Goal: Communication & Community: Participate in discussion

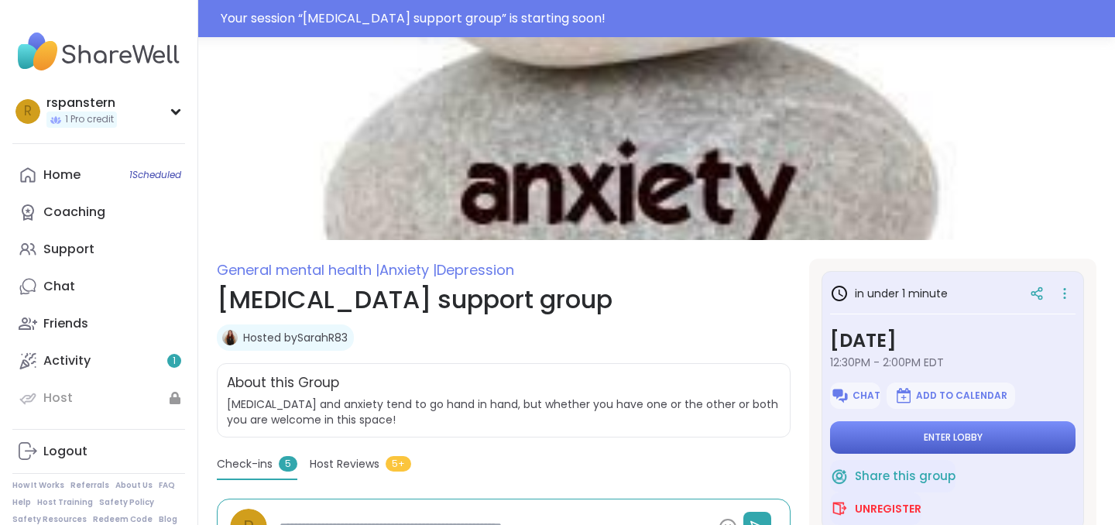
click at [948, 437] on span "Enter lobby" at bounding box center [953, 437] width 59 height 12
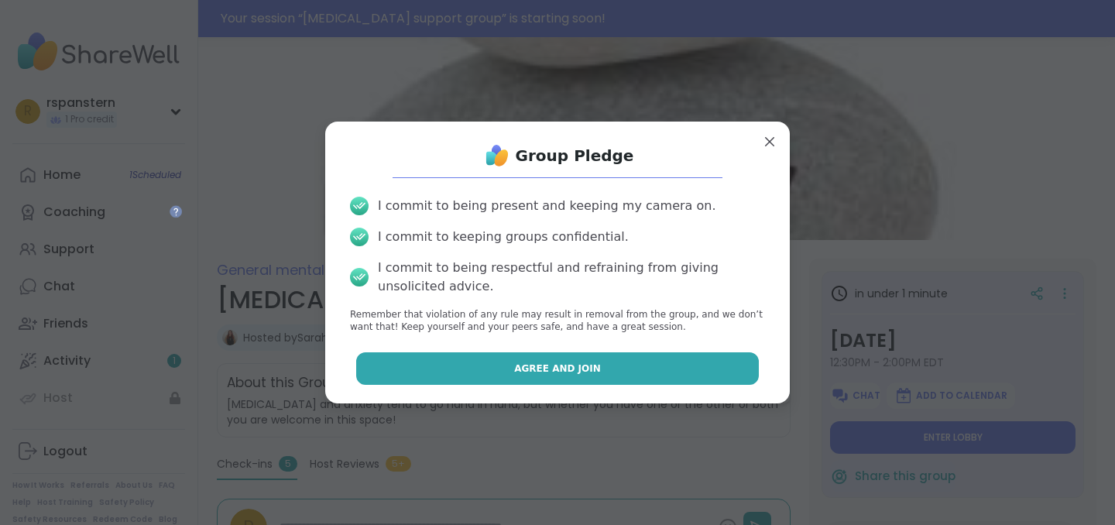
click at [597, 373] on button "Agree and Join" at bounding box center [557, 368] width 403 height 33
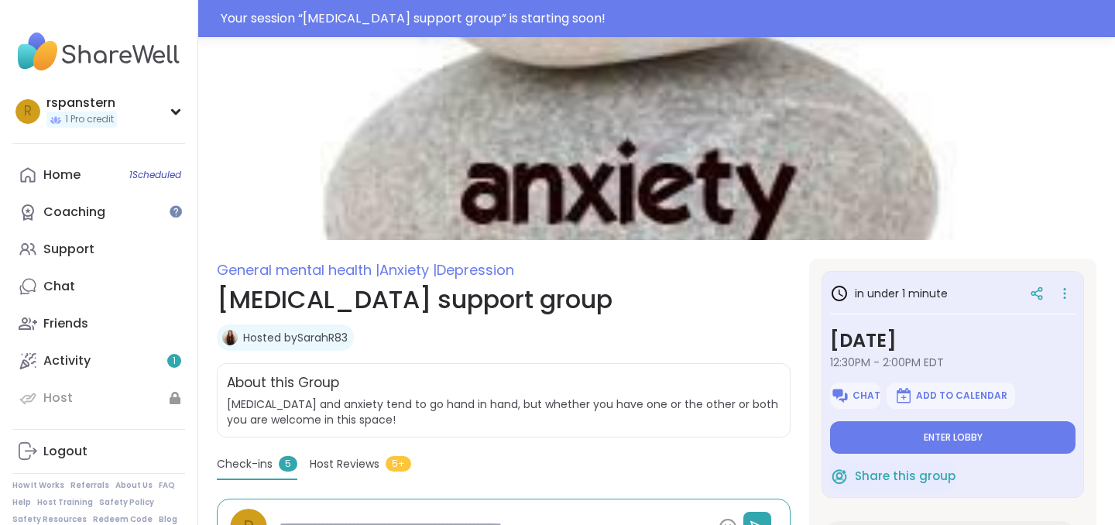
type textarea "*"
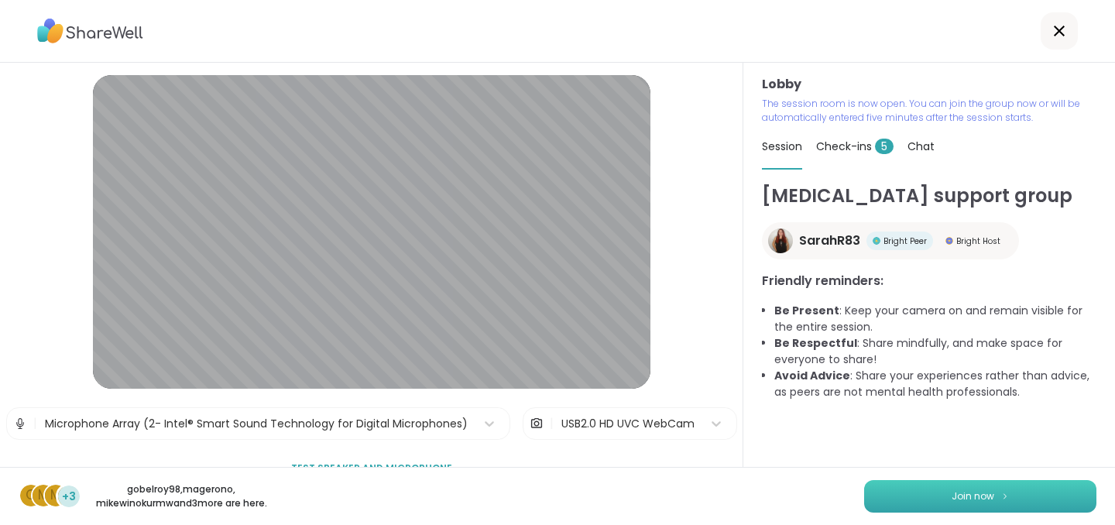
click at [975, 494] on span "Join now" at bounding box center [973, 496] width 43 height 14
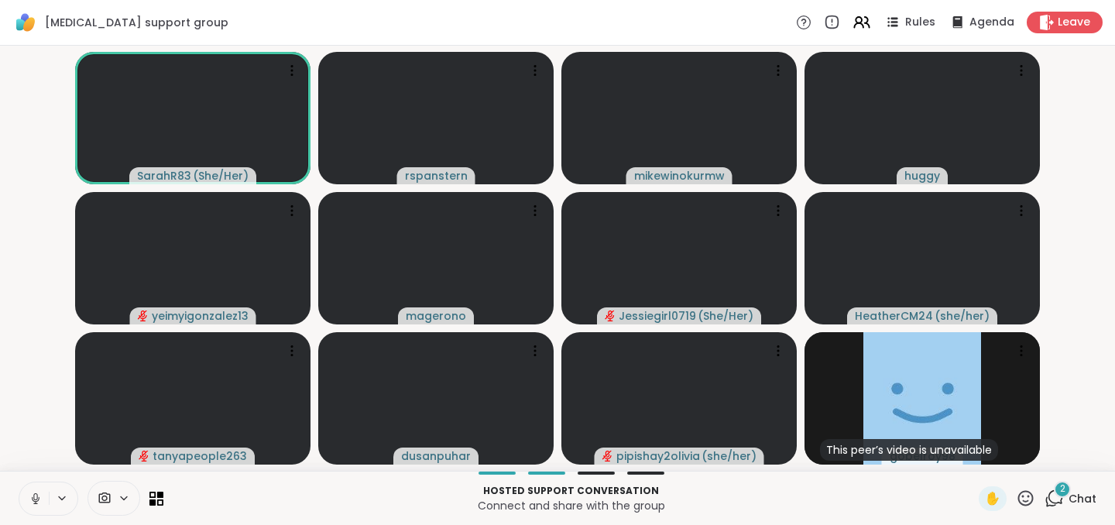
click at [778, 481] on div "Hosted support conversation Connect and share with the group" at bounding box center [571, 498] width 797 height 35
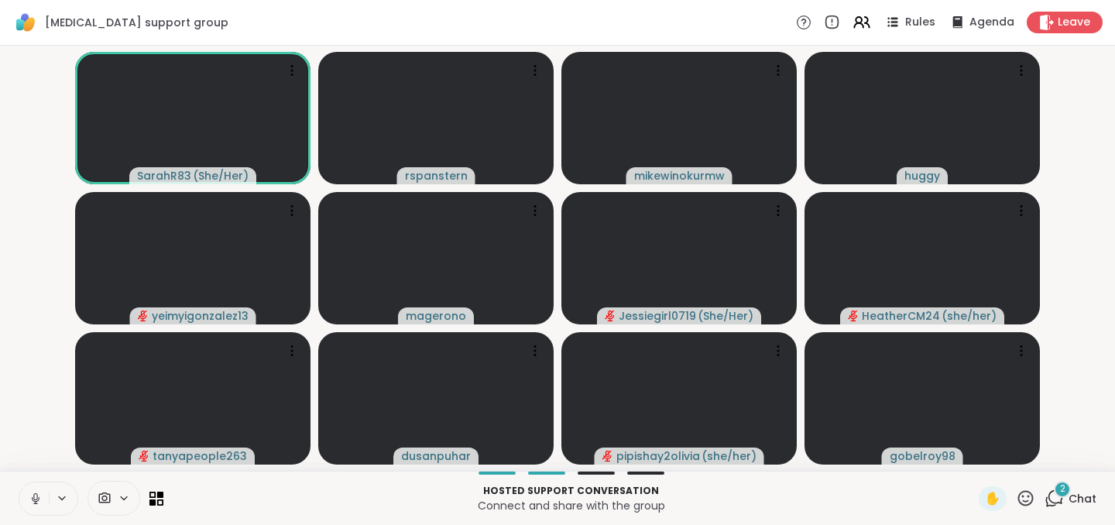
click at [787, 480] on div "Hosted support conversation Connect and share with the group ✋ 2 Chat" at bounding box center [557, 498] width 1115 height 54
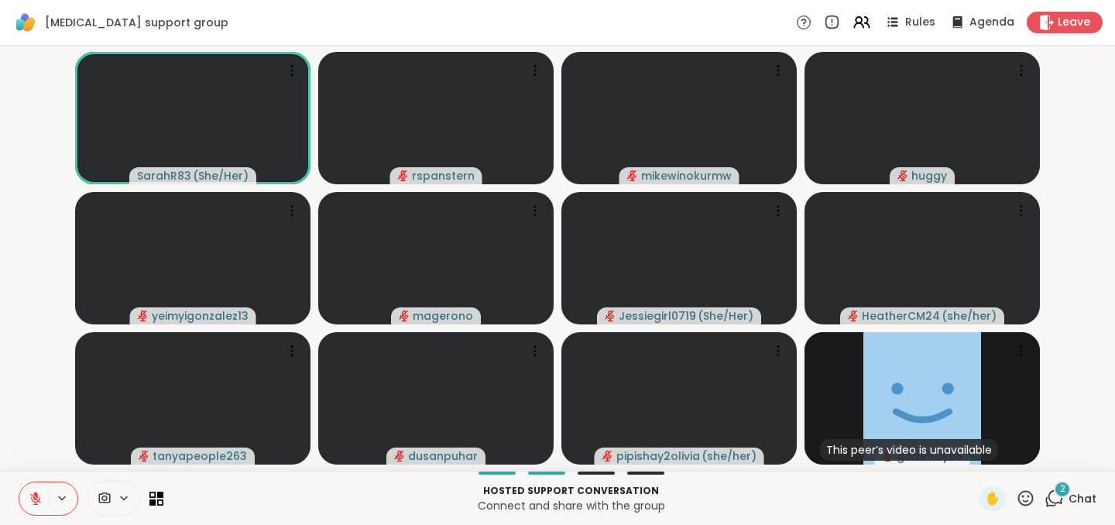
click at [38, 499] on icon at bounding box center [36, 499] width 14 height 14
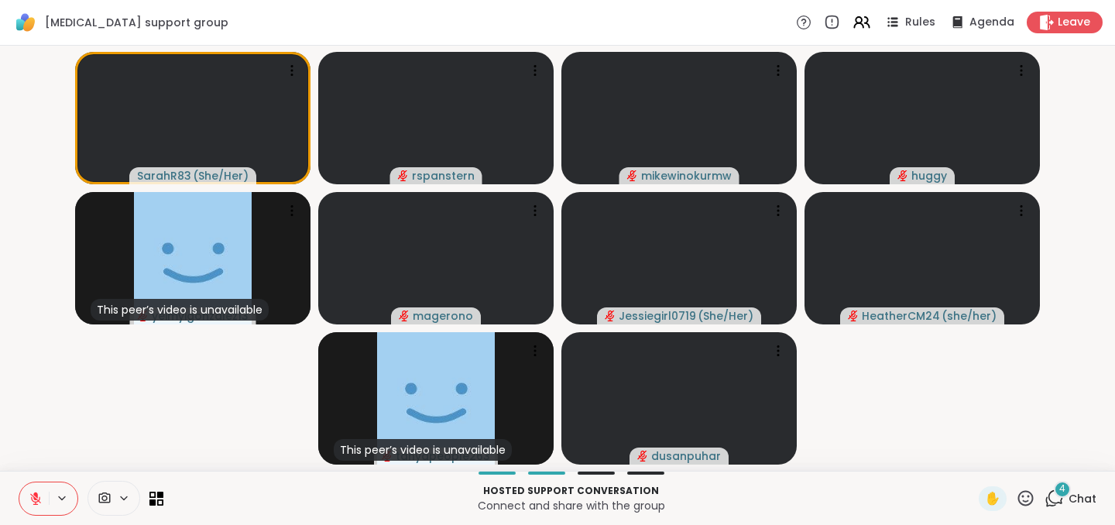
click at [1056, 500] on icon at bounding box center [1054, 498] width 19 height 19
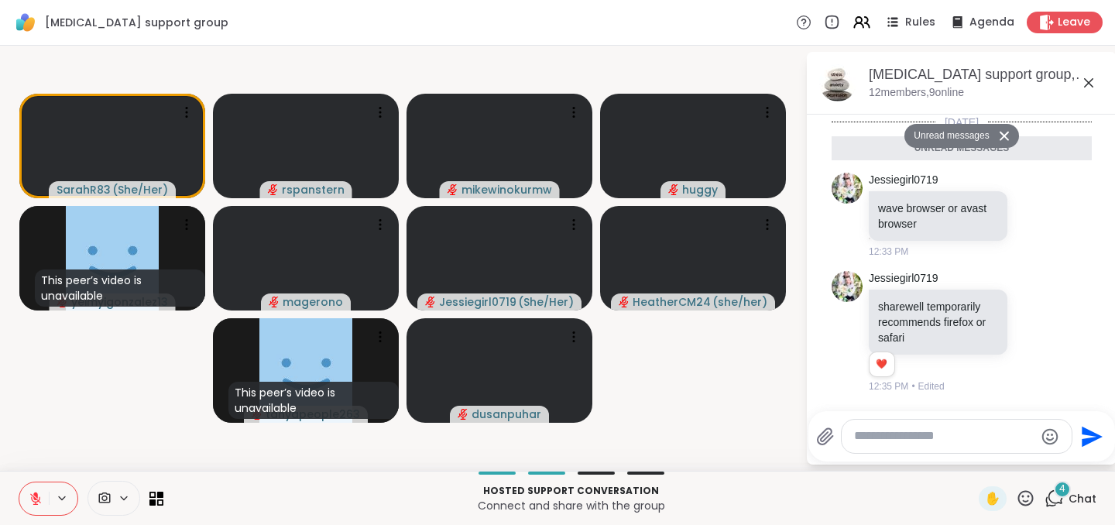
scroll to position [164, 0]
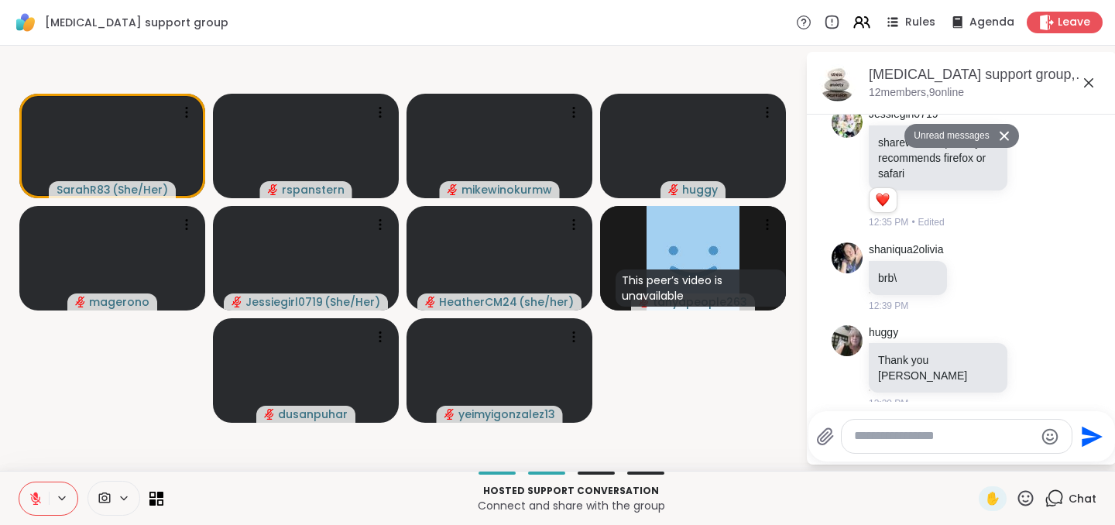
click at [1024, 496] on icon at bounding box center [1025, 497] width 15 height 15
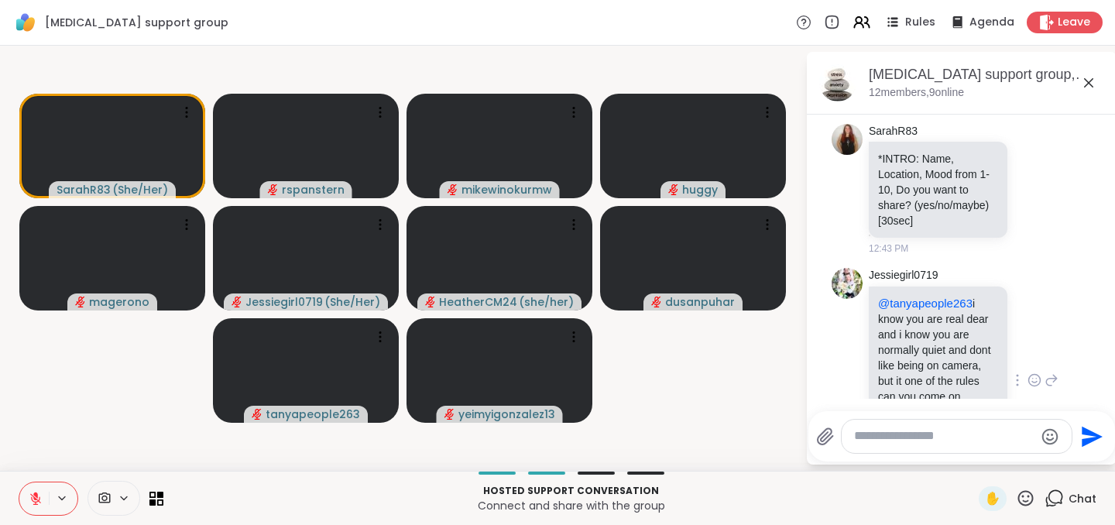
scroll to position [393, 0]
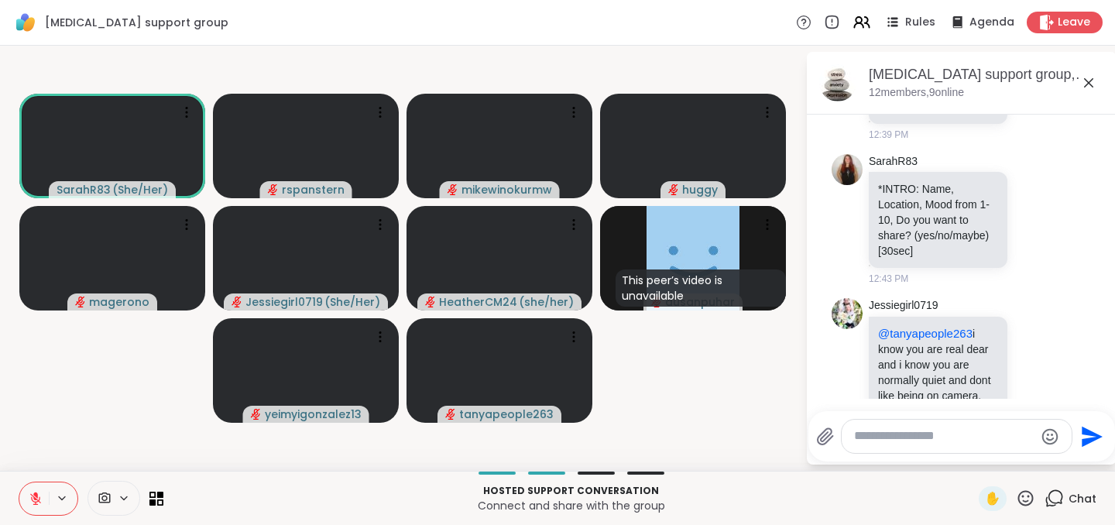
click at [37, 488] on button at bounding box center [33, 498] width 29 height 33
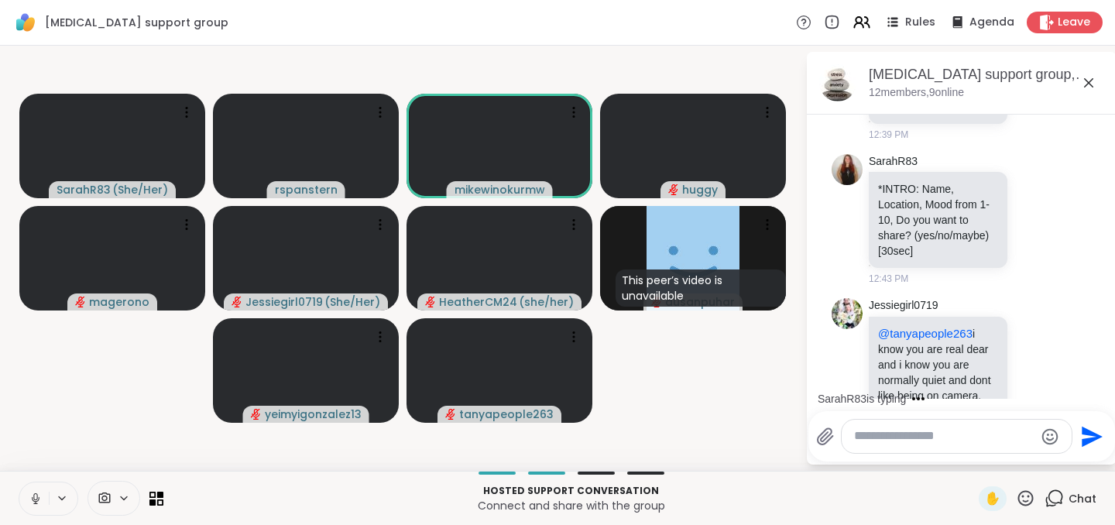
scroll to position [493, 0]
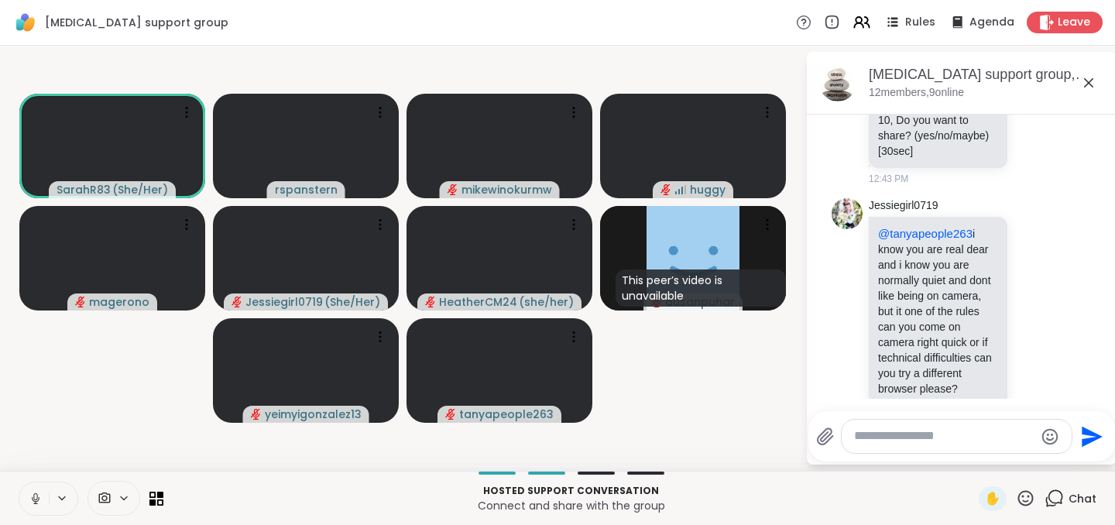
click at [1023, 500] on icon at bounding box center [1025, 498] width 19 height 19
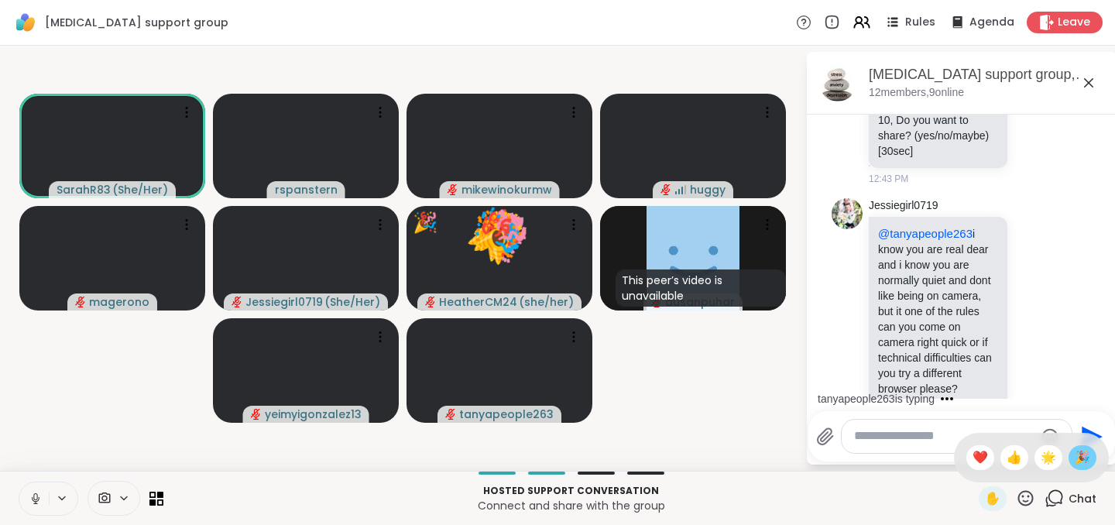
click at [1076, 455] on span "🎉" at bounding box center [1082, 457] width 15 height 19
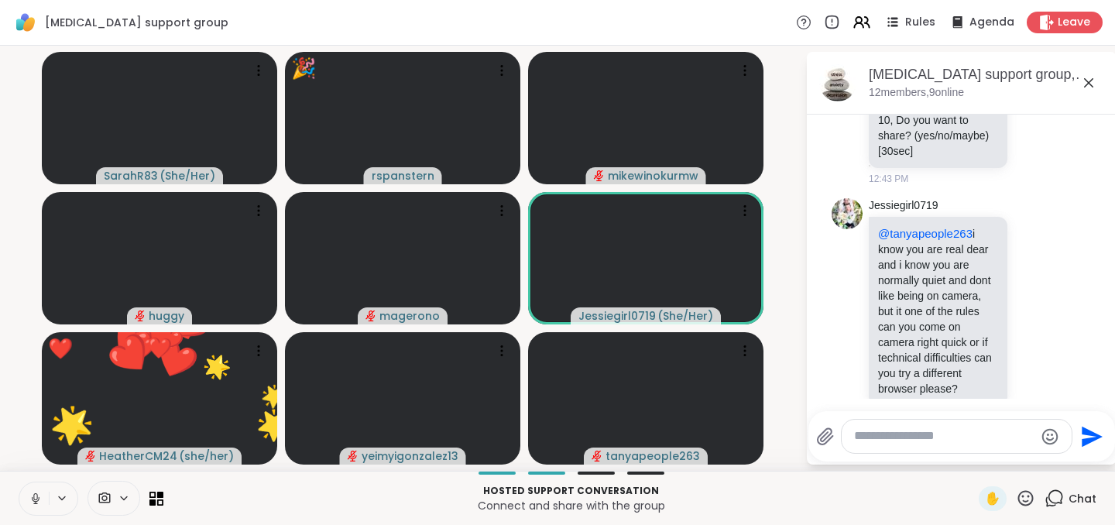
scroll to position [576, 0]
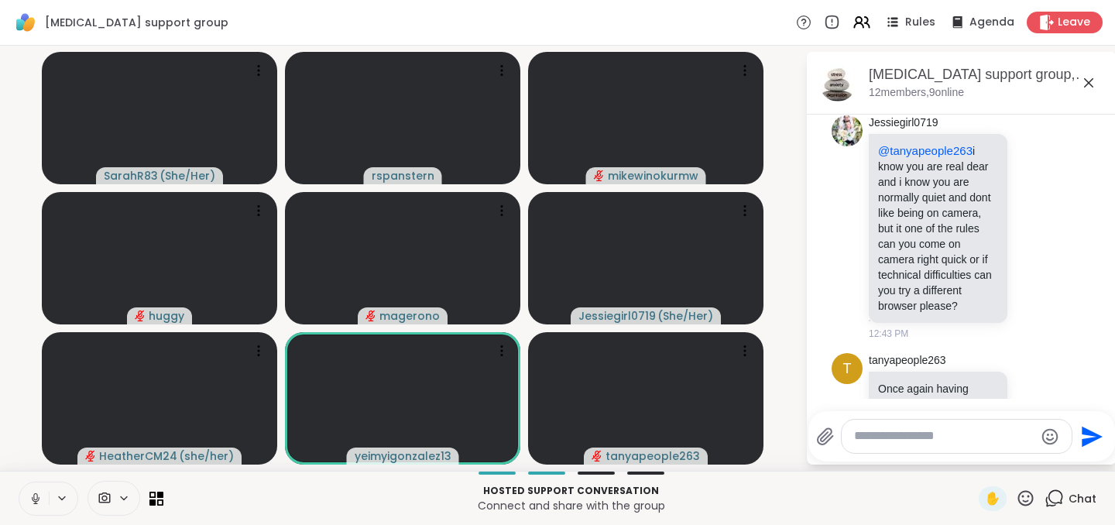
click at [42, 501] on icon at bounding box center [36, 499] width 14 height 14
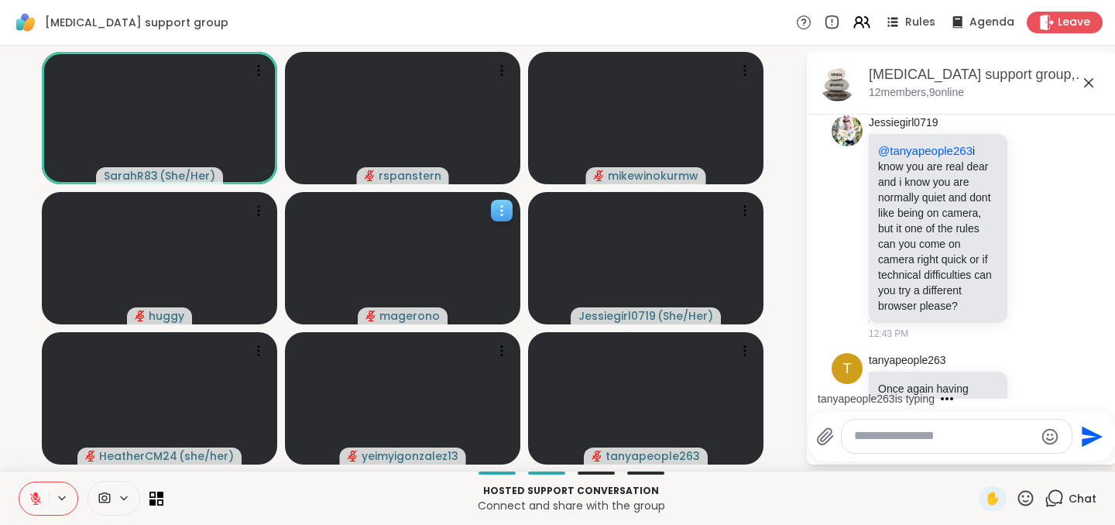
scroll to position [674, 0]
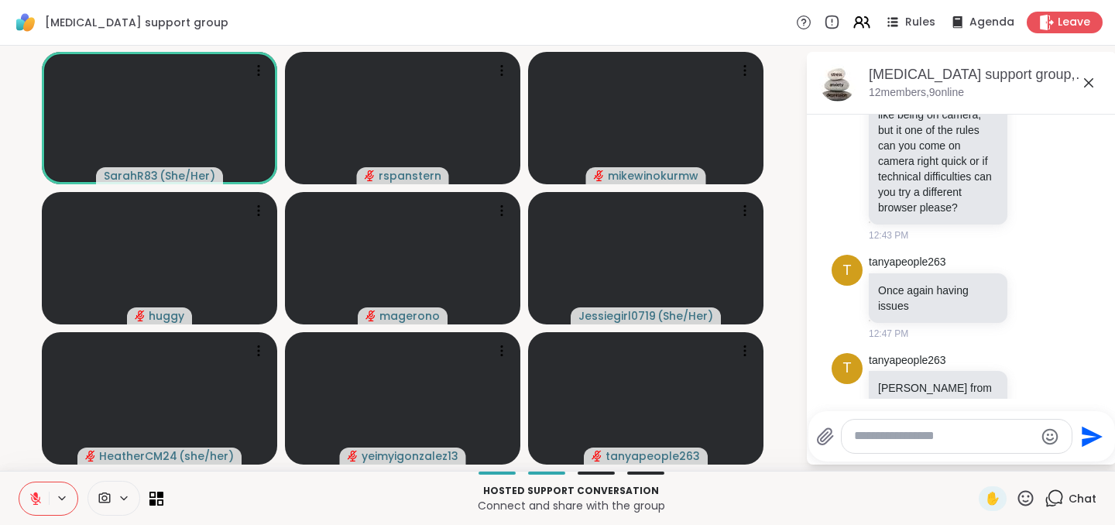
click at [34, 500] on icon at bounding box center [36, 499] width 14 height 14
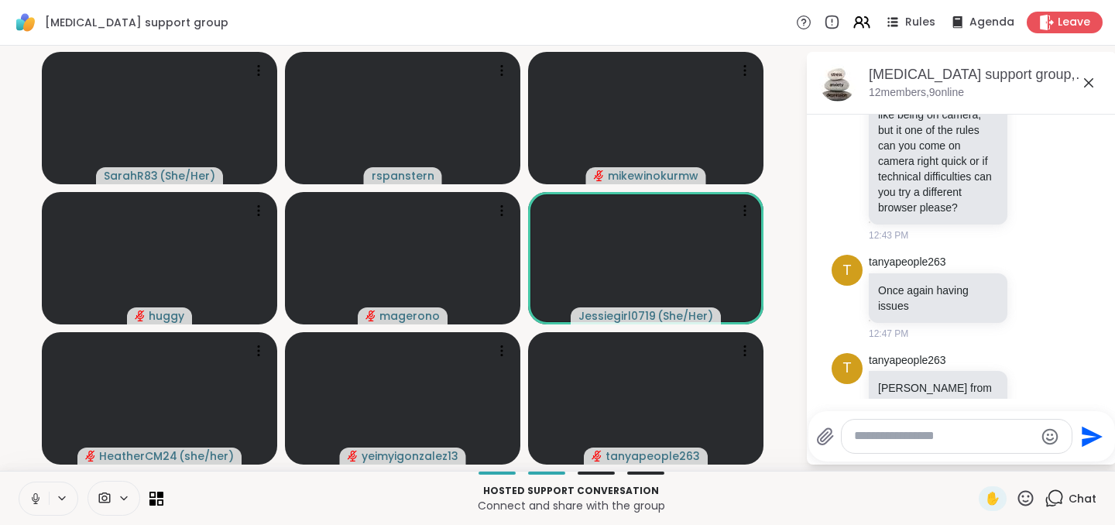
click at [32, 497] on icon at bounding box center [36, 499] width 14 height 14
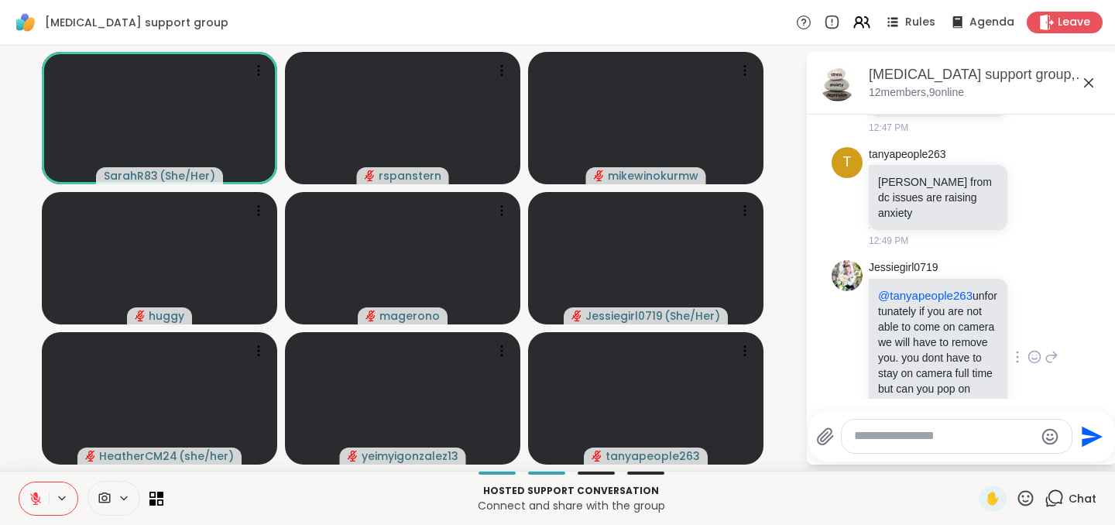
scroll to position [979, 0]
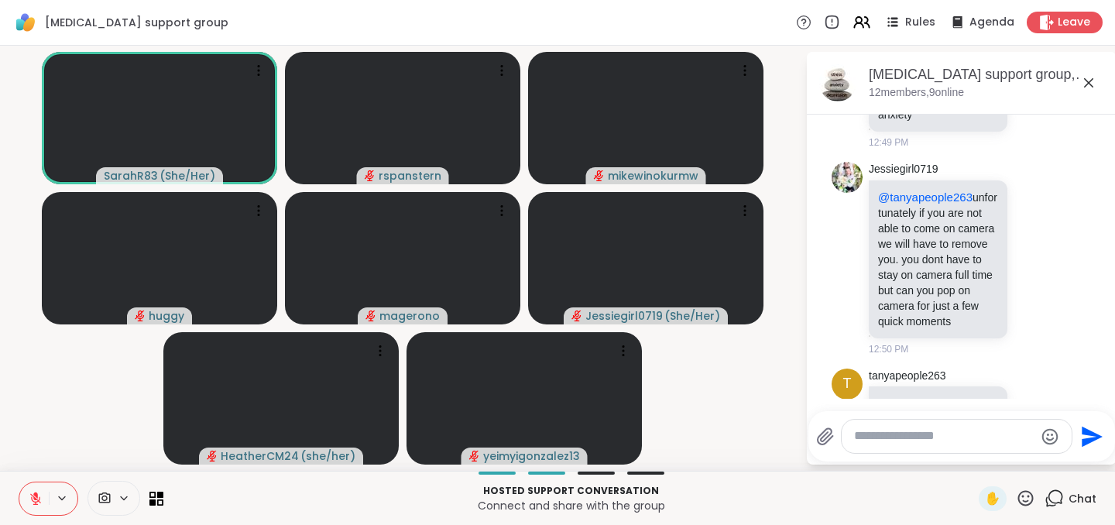
click at [38, 501] on icon at bounding box center [35, 498] width 11 height 11
click at [33, 495] on icon at bounding box center [36, 499] width 14 height 14
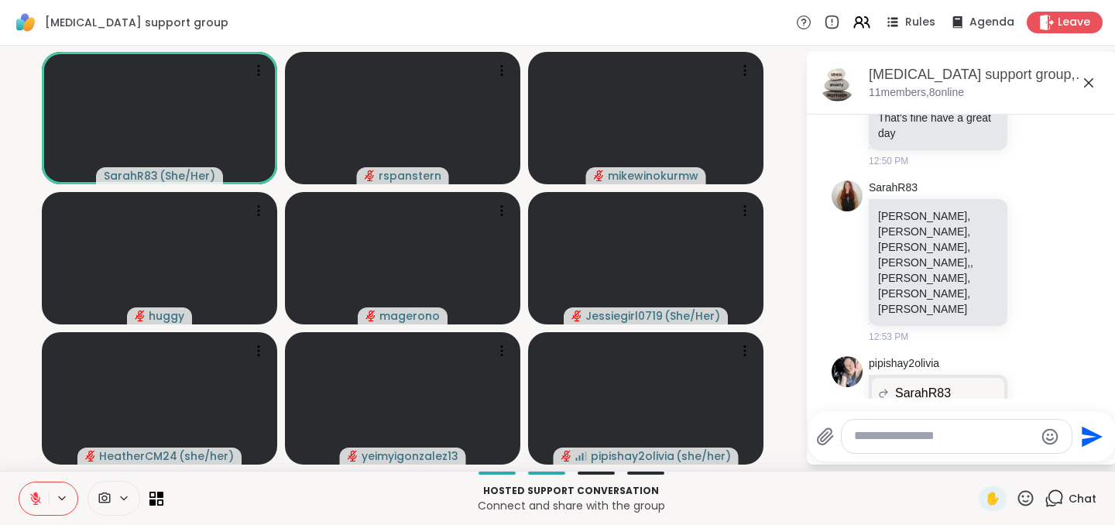
scroll to position [1549, 0]
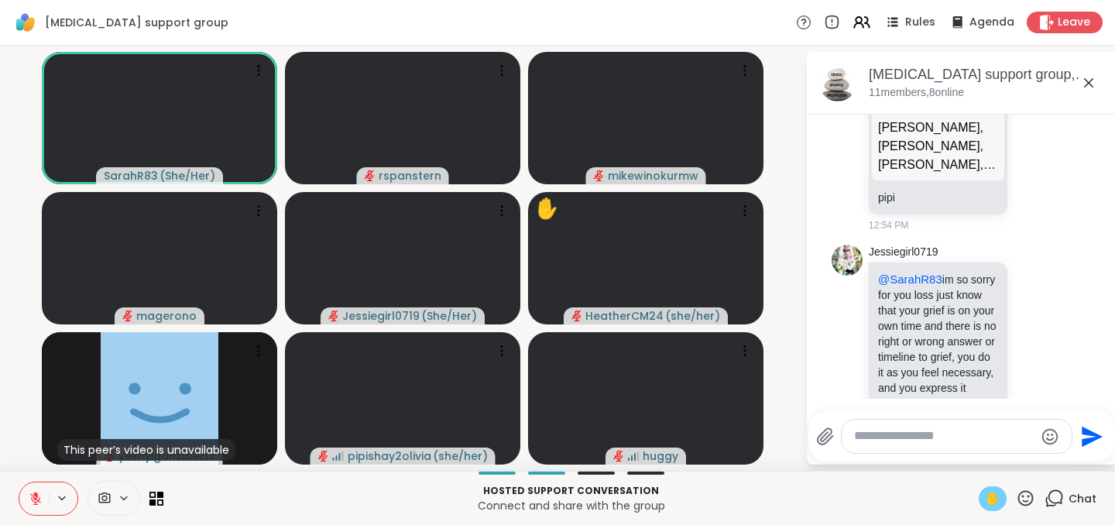
click at [997, 499] on span "✋" at bounding box center [992, 498] width 15 height 19
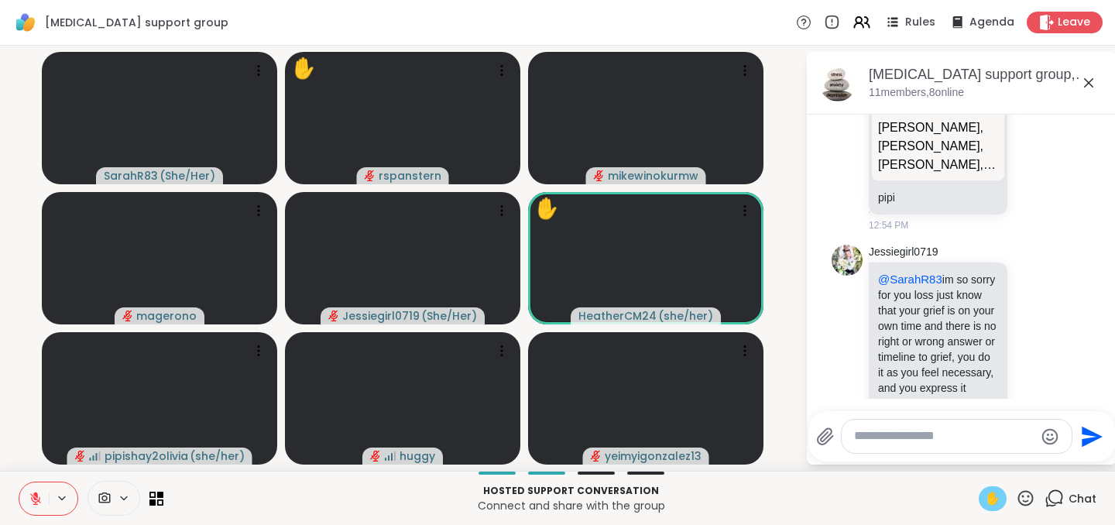
scroll to position [1570, 0]
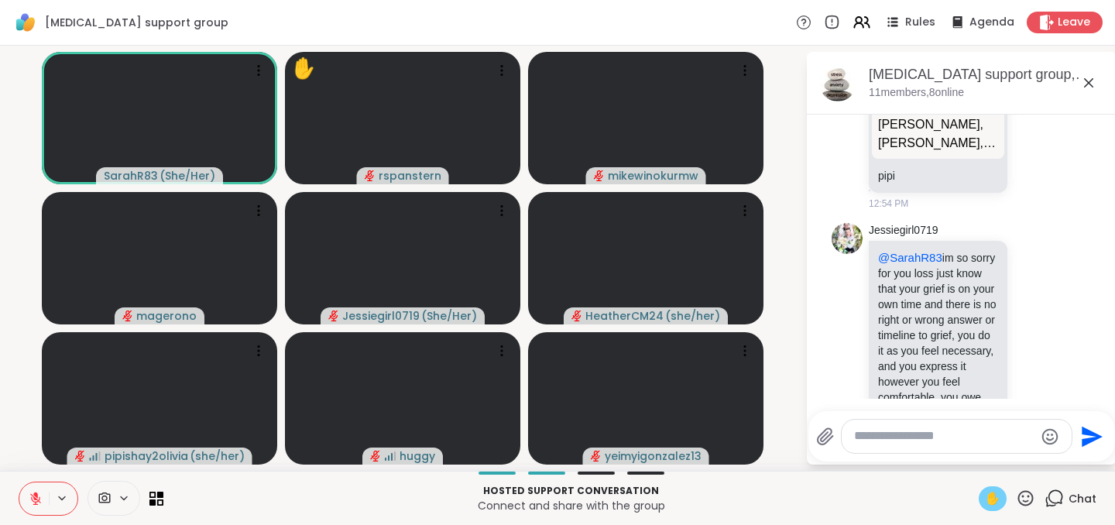
click at [47, 492] on button at bounding box center [33, 498] width 29 height 33
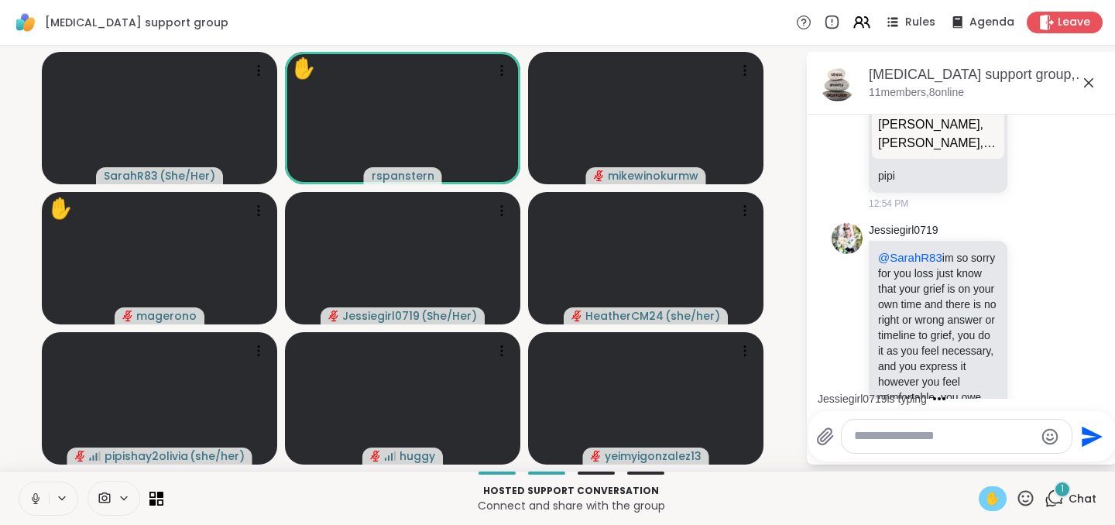
scroll to position [1715, 0]
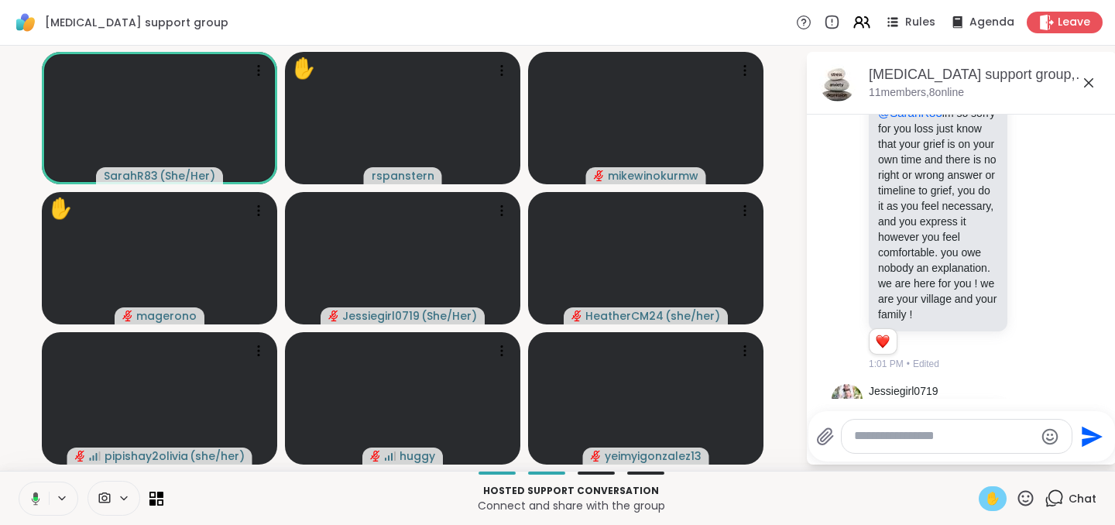
click at [37, 498] on icon at bounding box center [35, 498] width 5 height 4
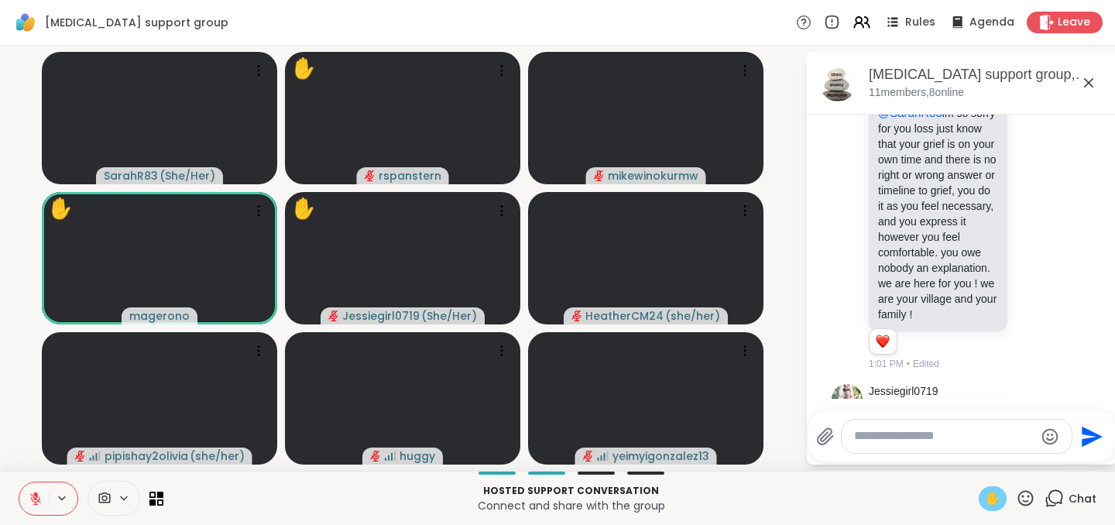
click at [986, 493] on span "✋" at bounding box center [992, 498] width 15 height 19
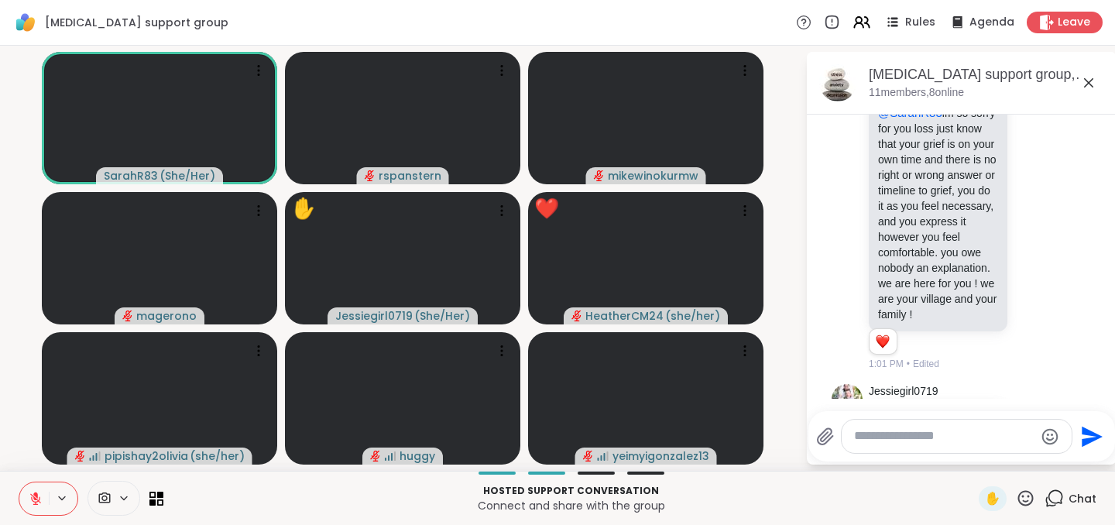
click at [1029, 489] on icon at bounding box center [1025, 498] width 19 height 19
click at [974, 453] on span "❤️" at bounding box center [980, 457] width 15 height 19
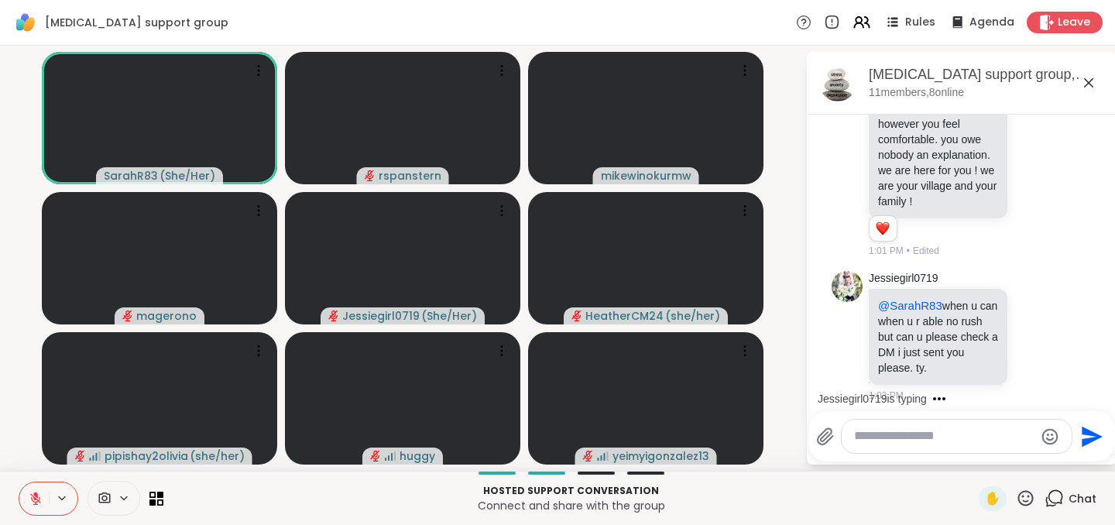
scroll to position [1973, 0]
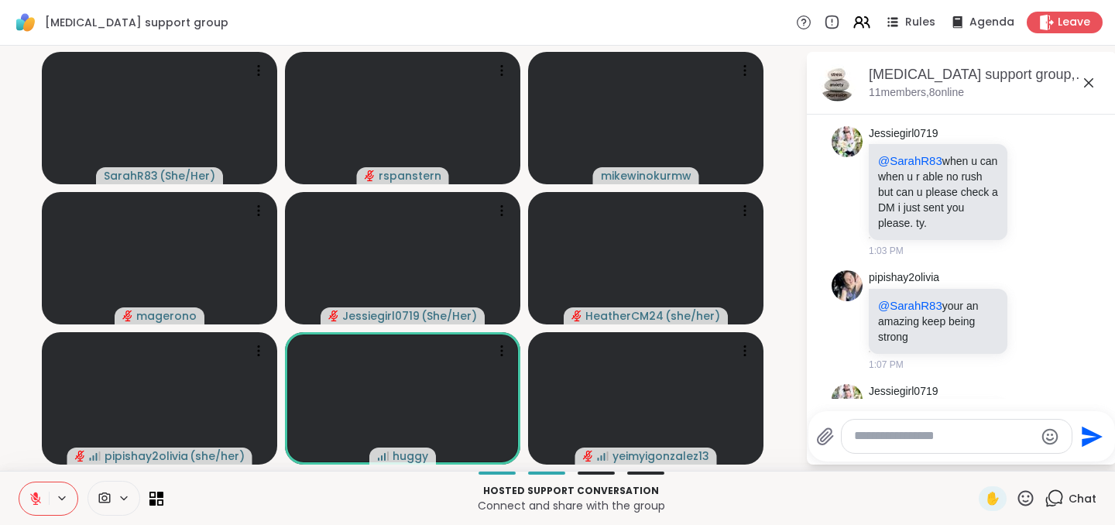
click at [776, 16] on div "[MEDICAL_DATA] support group Rules Agenda Leave" at bounding box center [557, 23] width 1115 height 46
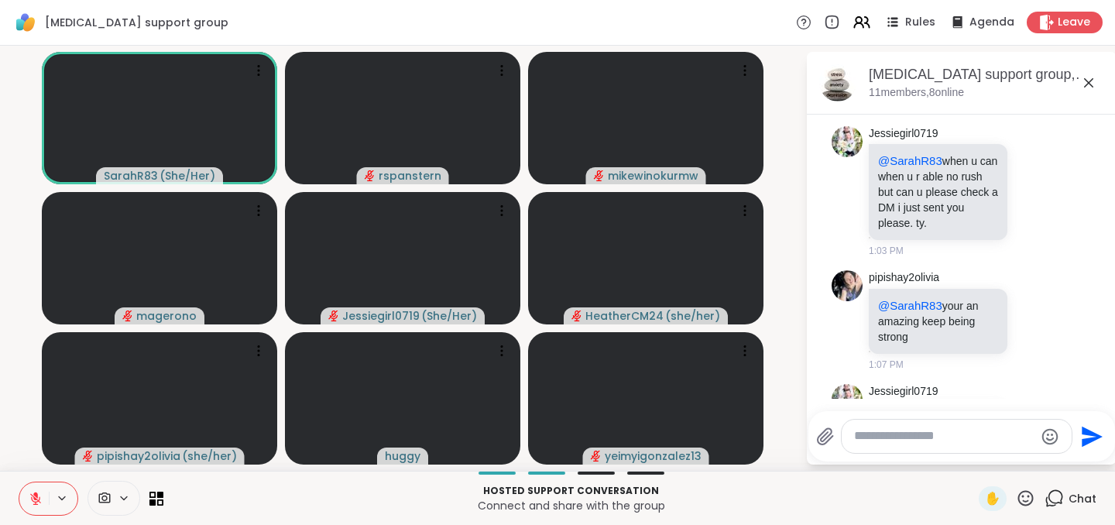
click at [1024, 491] on icon at bounding box center [1025, 498] width 19 height 19
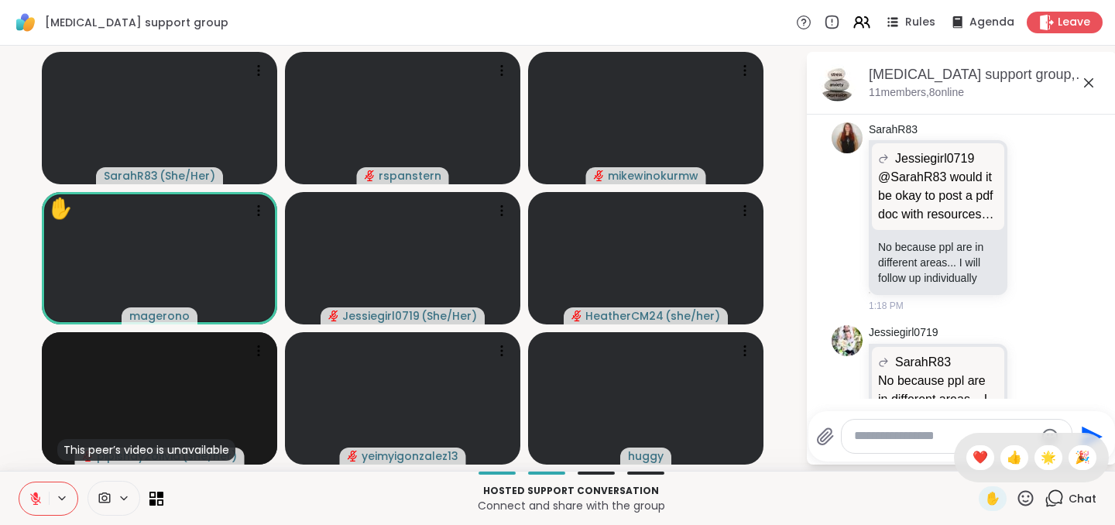
scroll to position [2689, 0]
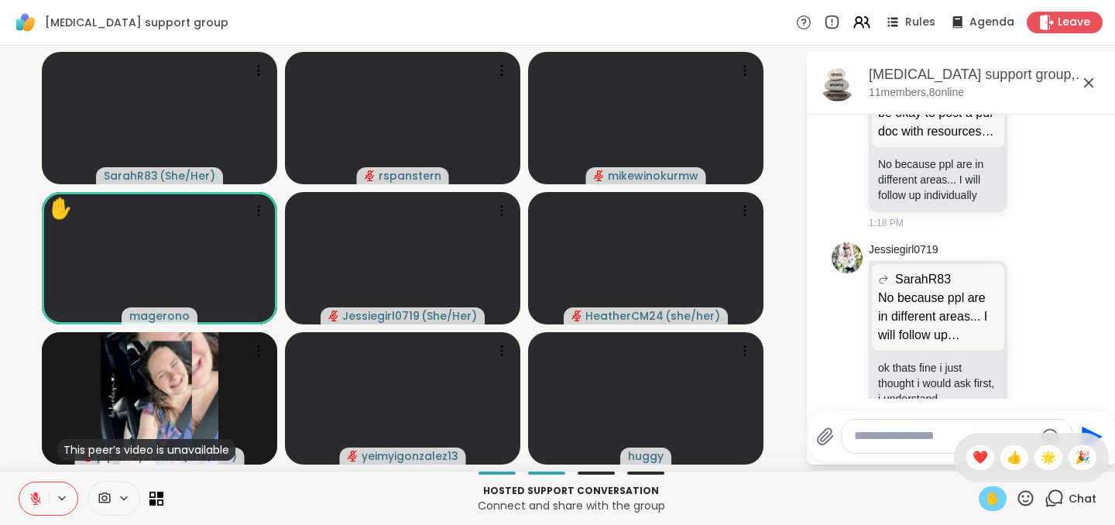
click at [996, 498] on span "✋" at bounding box center [992, 498] width 15 height 19
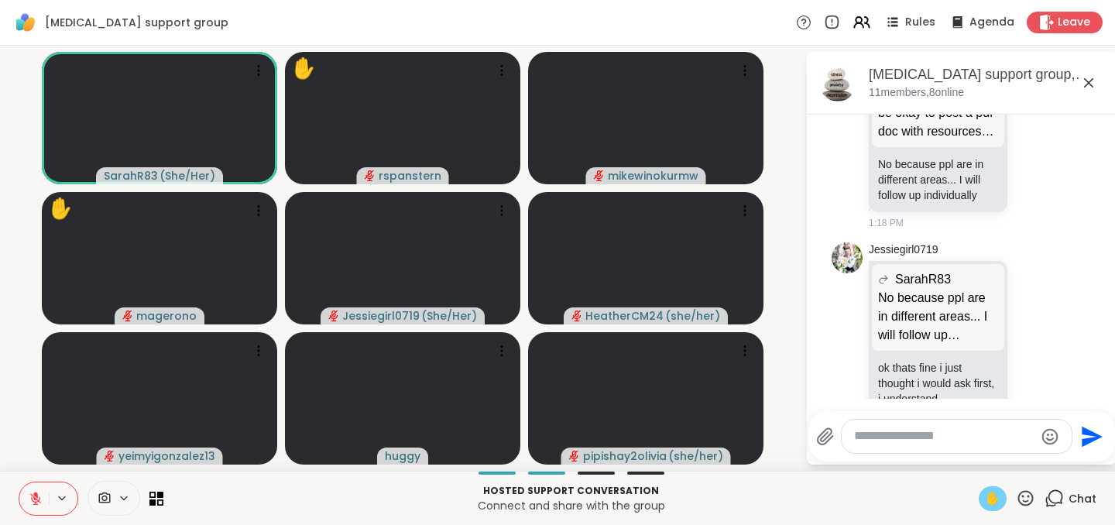
click at [33, 492] on icon at bounding box center [36, 499] width 14 height 14
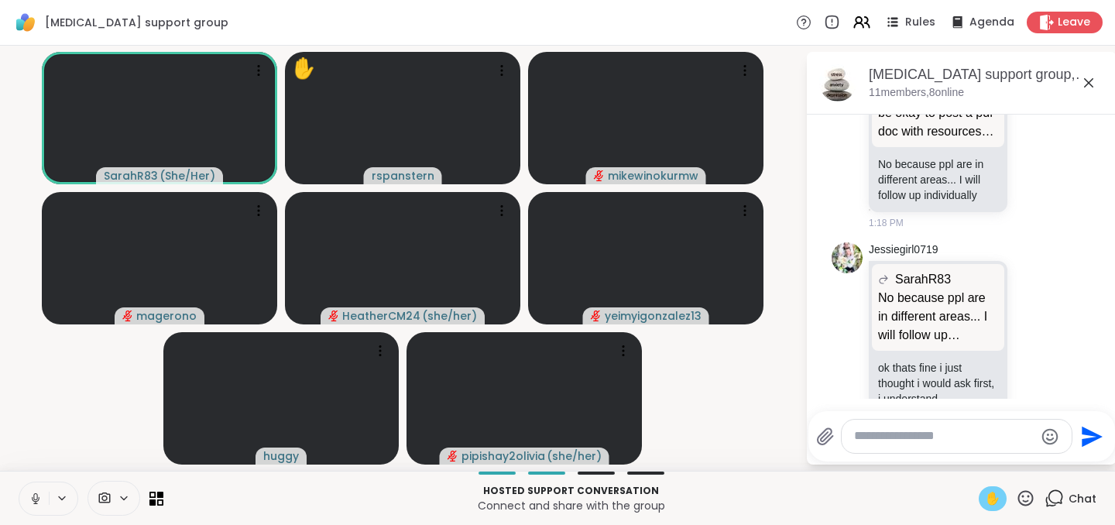
click at [996, 499] on span "✋" at bounding box center [992, 498] width 15 height 19
click at [30, 493] on icon at bounding box center [36, 499] width 14 height 14
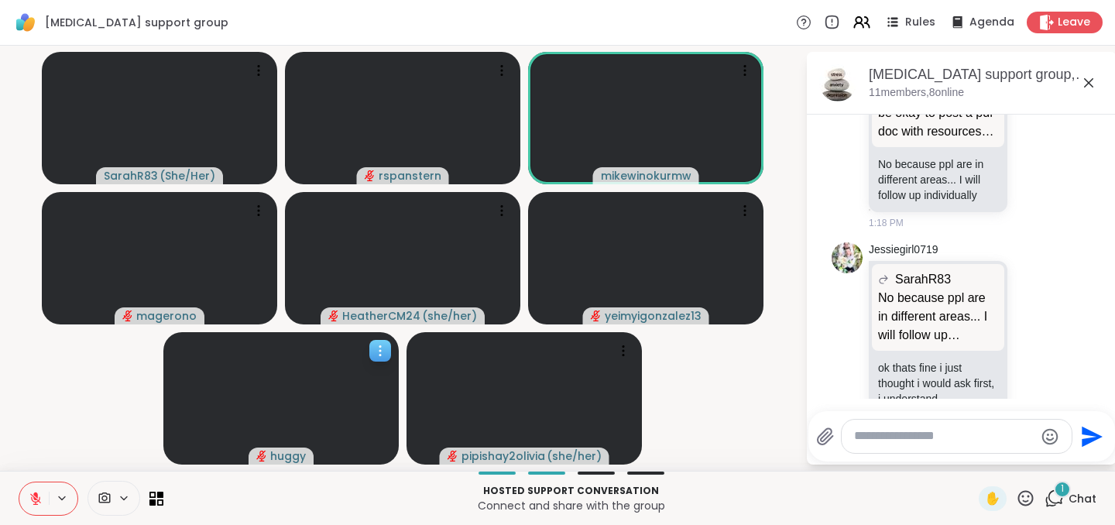
scroll to position [2803, 0]
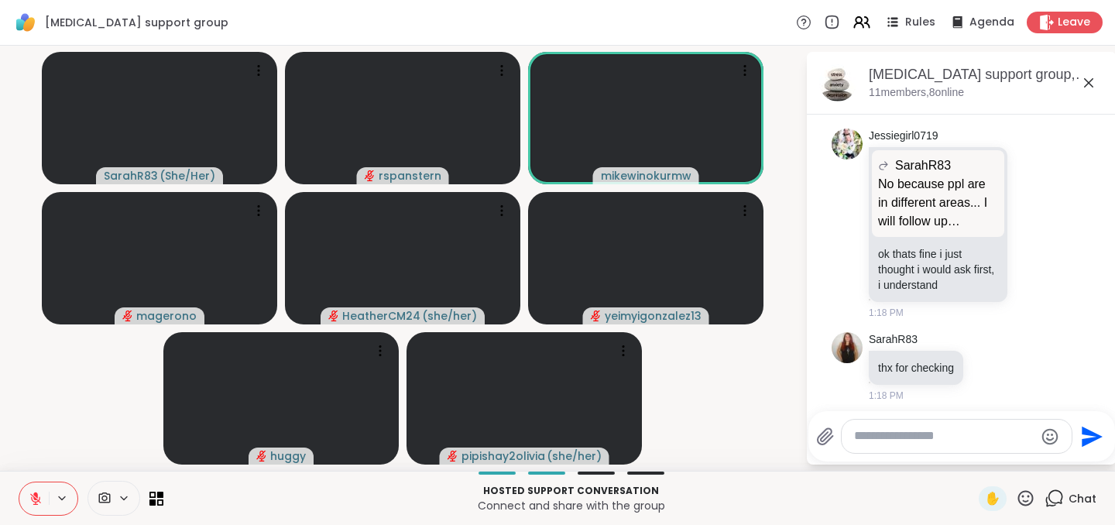
click at [29, 499] on icon at bounding box center [36, 499] width 14 height 14
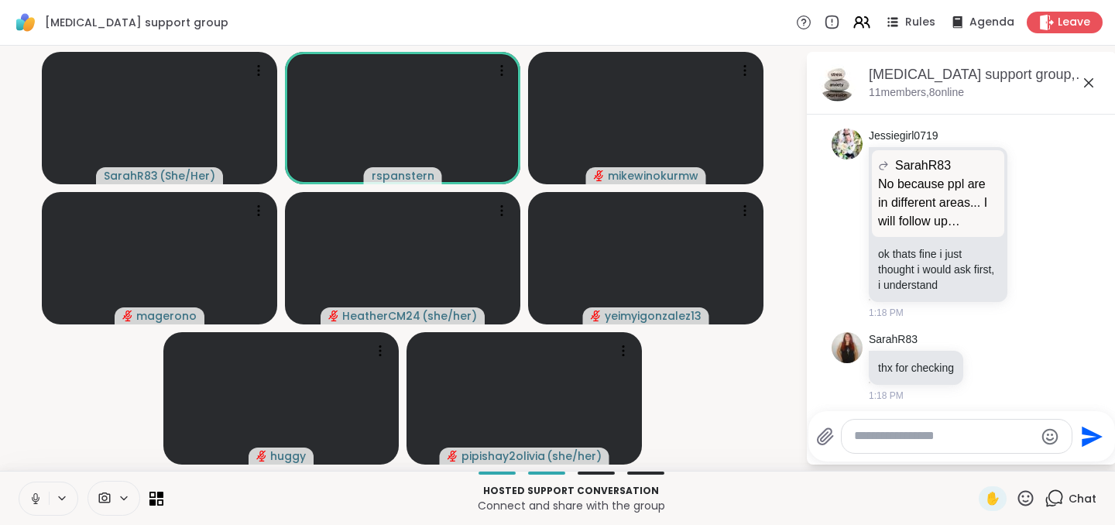
scroll to position [2901, 0]
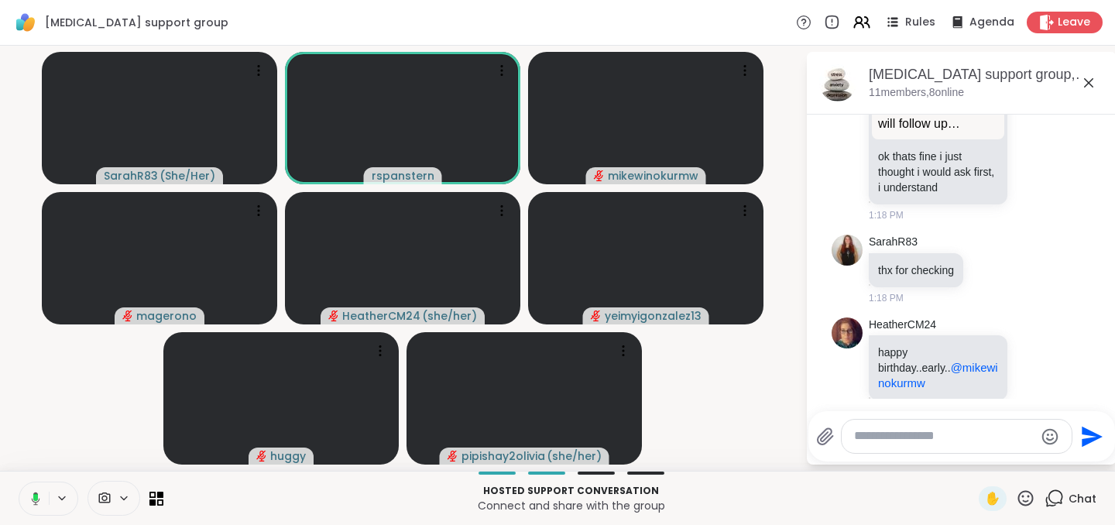
click at [35, 490] on button at bounding box center [33, 498] width 32 height 33
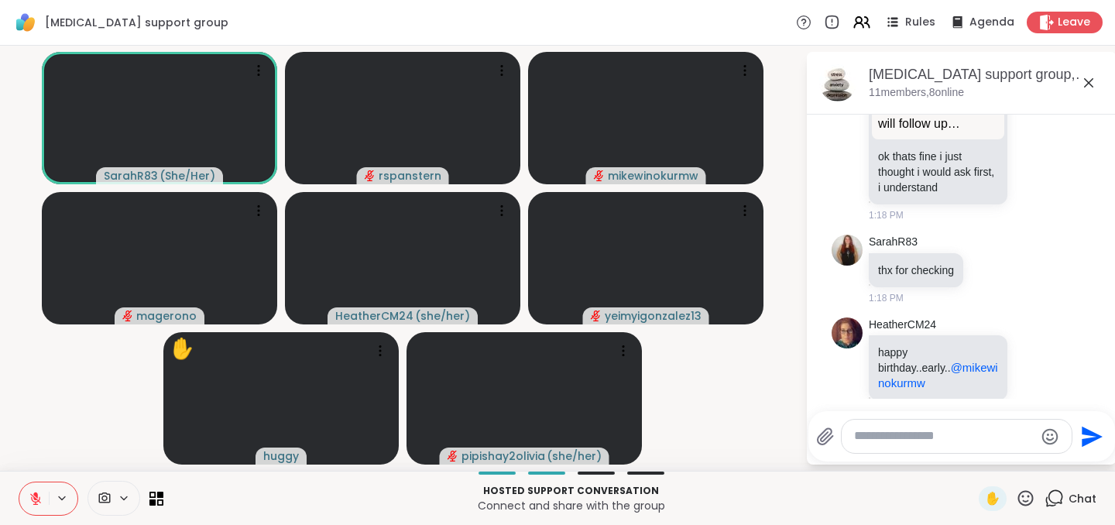
click at [106, 492] on icon at bounding box center [105, 498] width 14 height 15
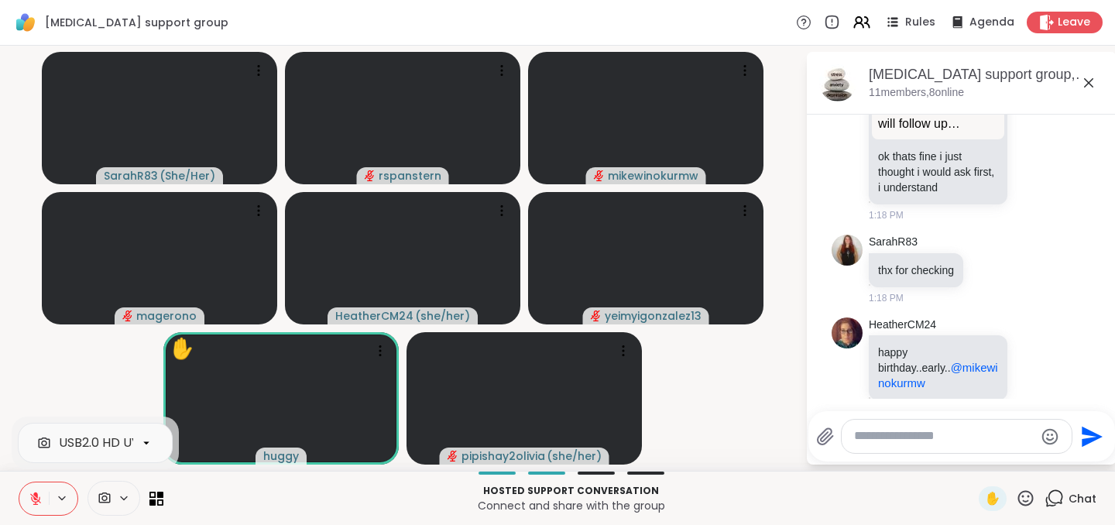
click at [122, 497] on icon at bounding box center [124, 497] width 6 height 3
click at [111, 498] on icon at bounding box center [105, 498] width 14 height 15
click at [115, 494] on span at bounding box center [102, 498] width 29 height 15
click at [105, 496] on icon at bounding box center [105, 497] width 12 height 11
click at [39, 441] on div "USB2.0 HD UVC WebCam" at bounding box center [125, 443] width 176 height 19
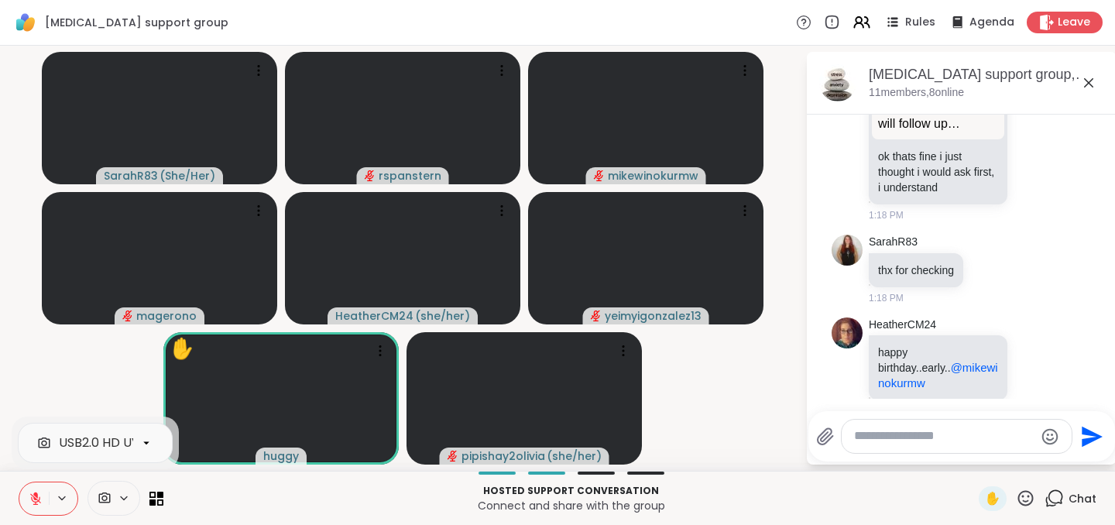
scroll to position [0, 54]
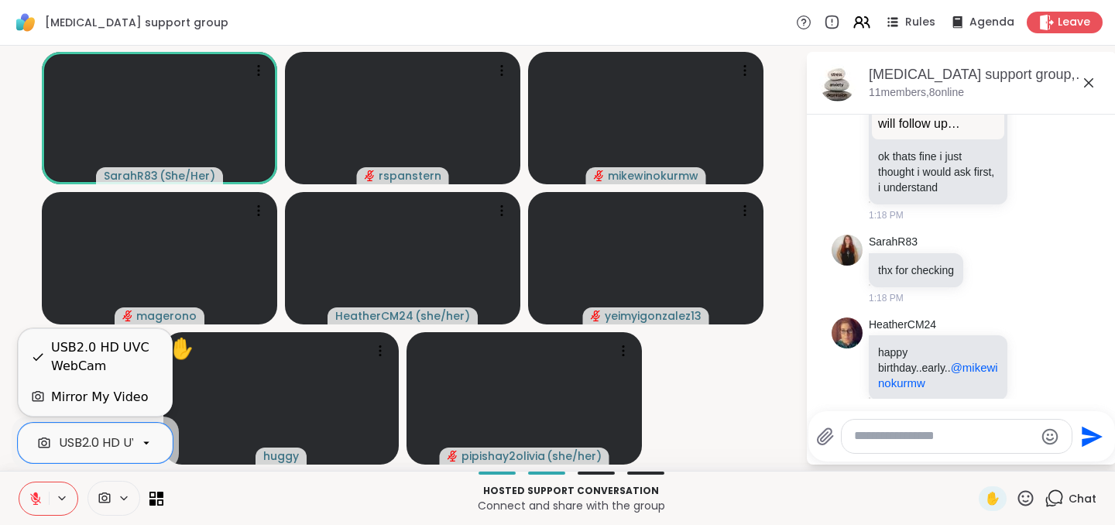
click at [345, 490] on p "Hosted support conversation" at bounding box center [571, 491] width 797 height 14
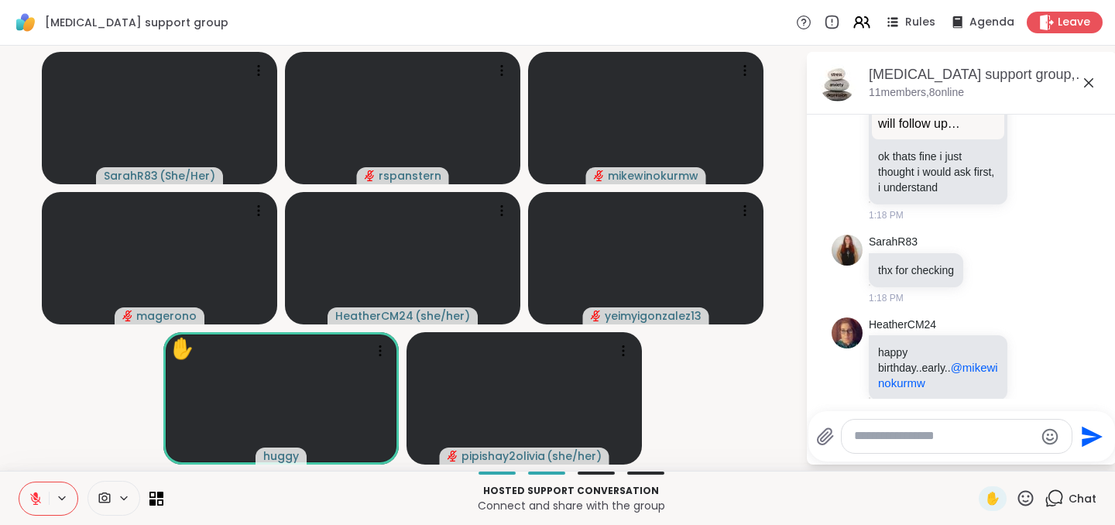
click at [63, 497] on icon at bounding box center [62, 498] width 12 height 13
click at [238, 512] on p "Connect and share with the group" at bounding box center [571, 505] width 797 height 15
click at [153, 495] on icon at bounding box center [156, 498] width 15 height 15
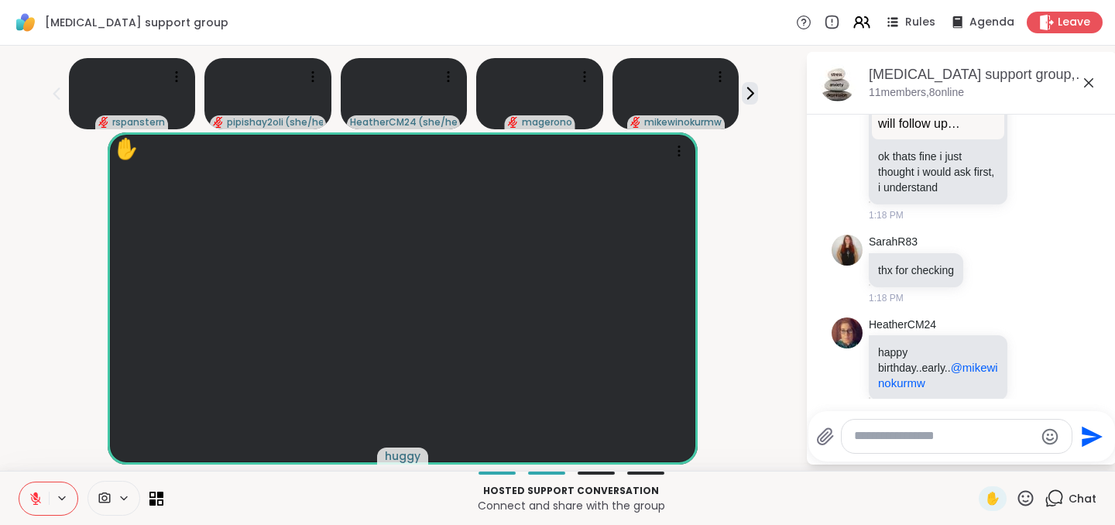
click at [127, 497] on icon at bounding box center [124, 497] width 6 height 3
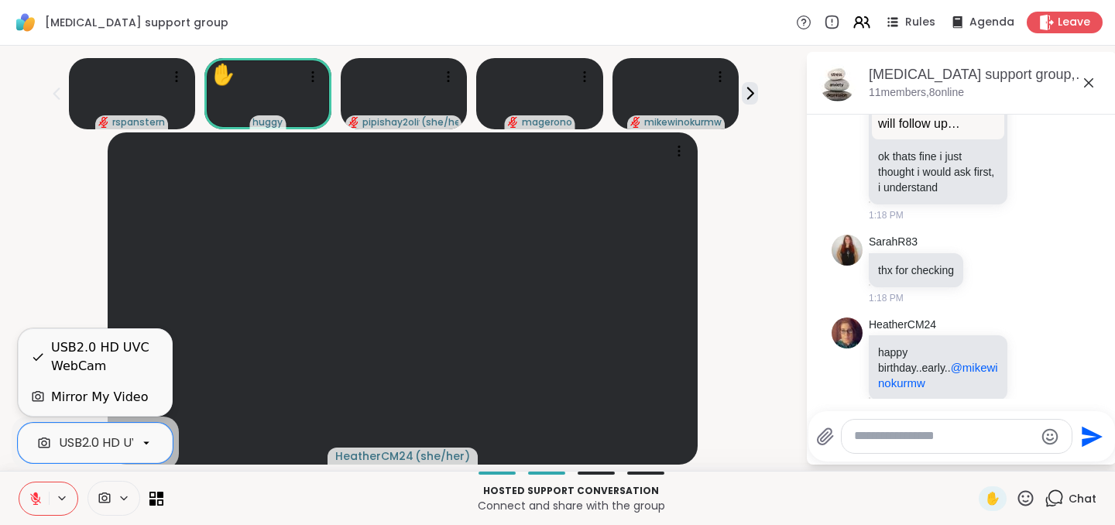
click at [278, 493] on p "Hosted support conversation" at bounding box center [571, 491] width 797 height 14
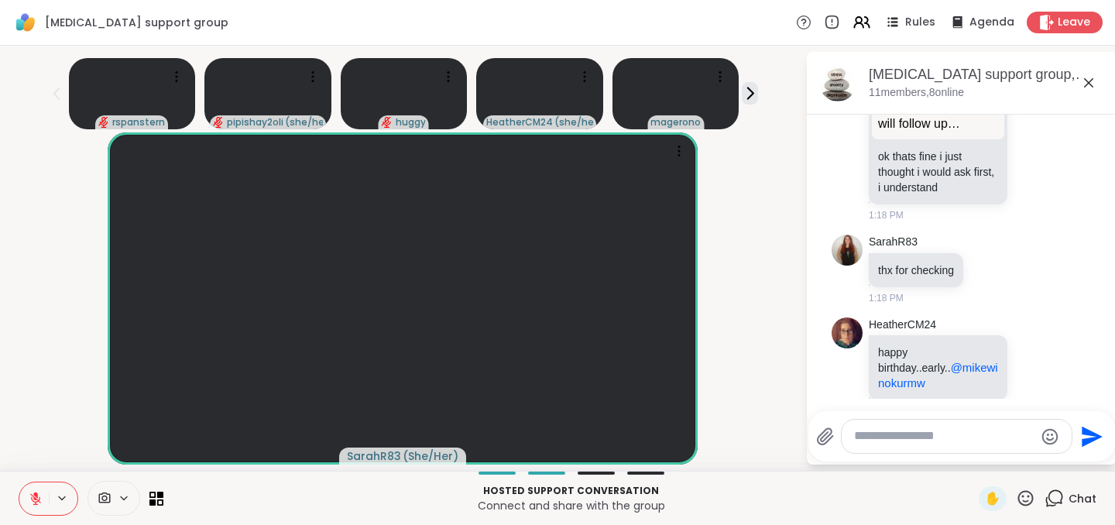
click at [64, 498] on icon at bounding box center [62, 497] width 6 height 3
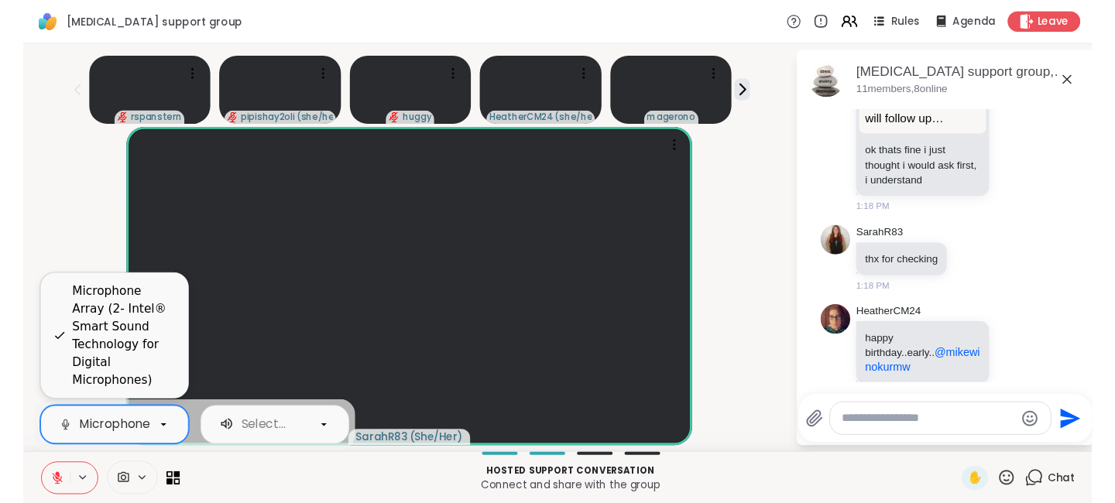
scroll to position [0, 380]
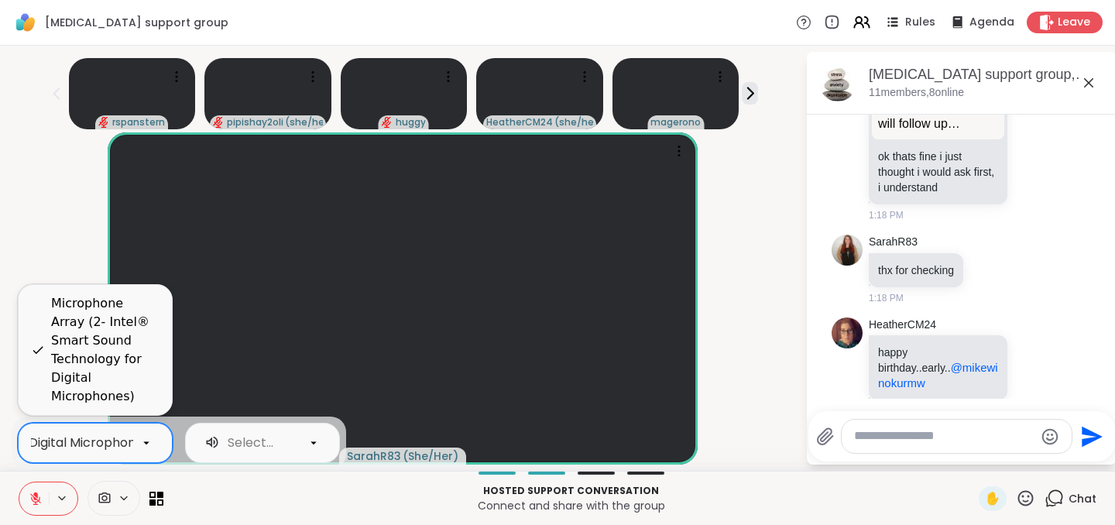
click at [149, 440] on icon at bounding box center [146, 443] width 14 height 14
click at [712, 308] on div "SarahR83 ( She/Her )" at bounding box center [402, 298] width 787 height 332
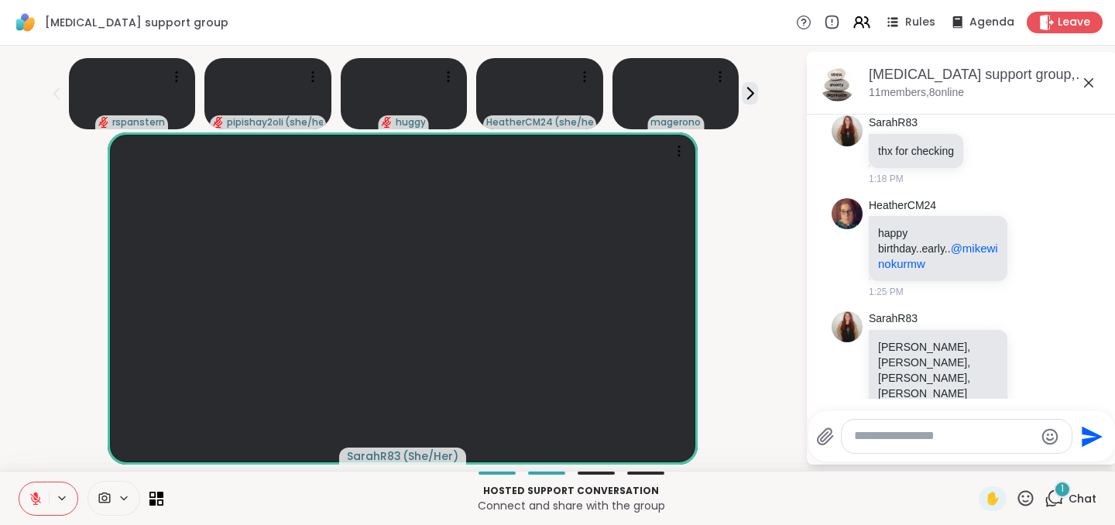
scroll to position [2983, 0]
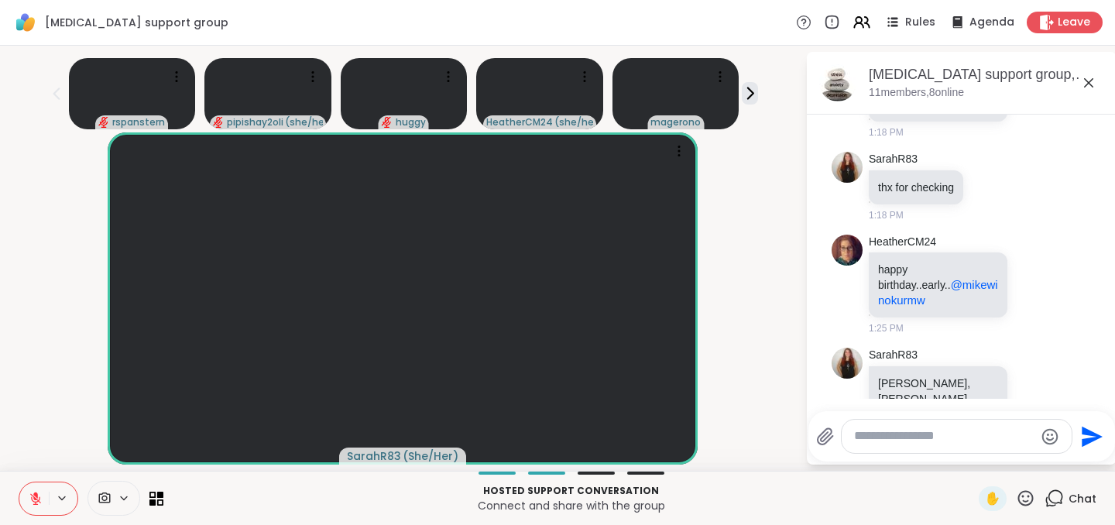
click at [908, 444] on textarea "Type your message" at bounding box center [944, 436] width 180 height 16
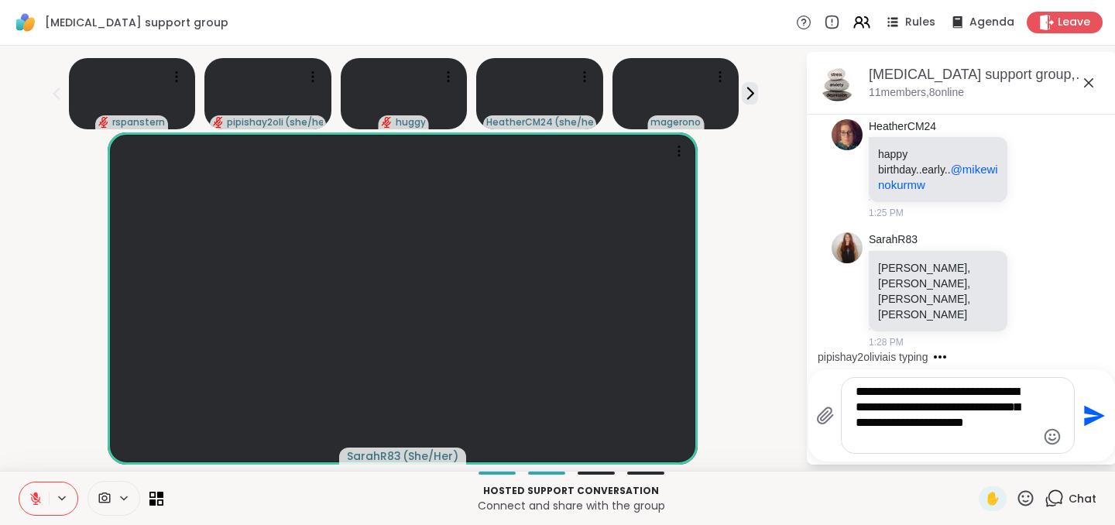
scroll to position [3213, 0]
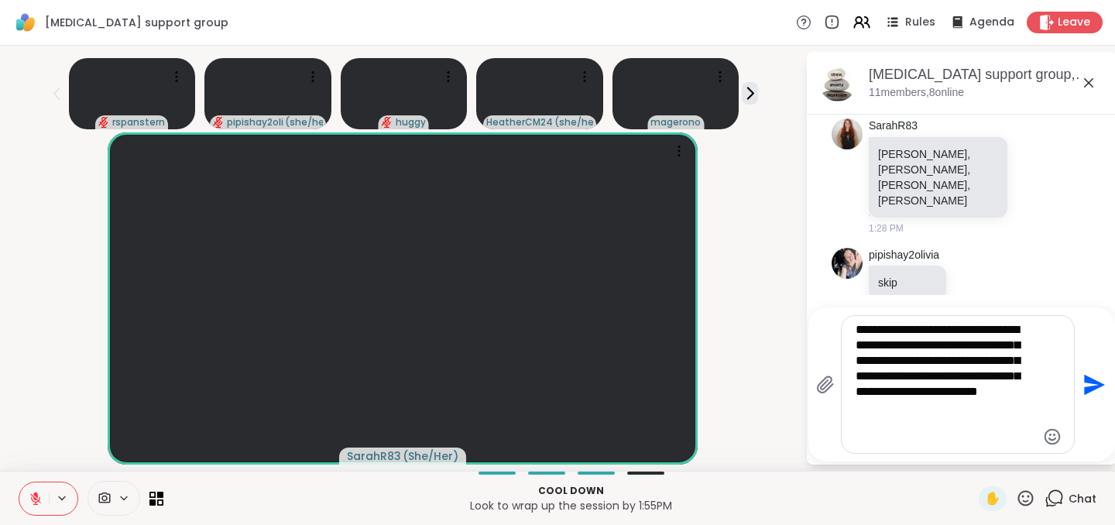
type textarea "**********"
click at [1089, 388] on icon "Send" at bounding box center [1094, 384] width 21 height 21
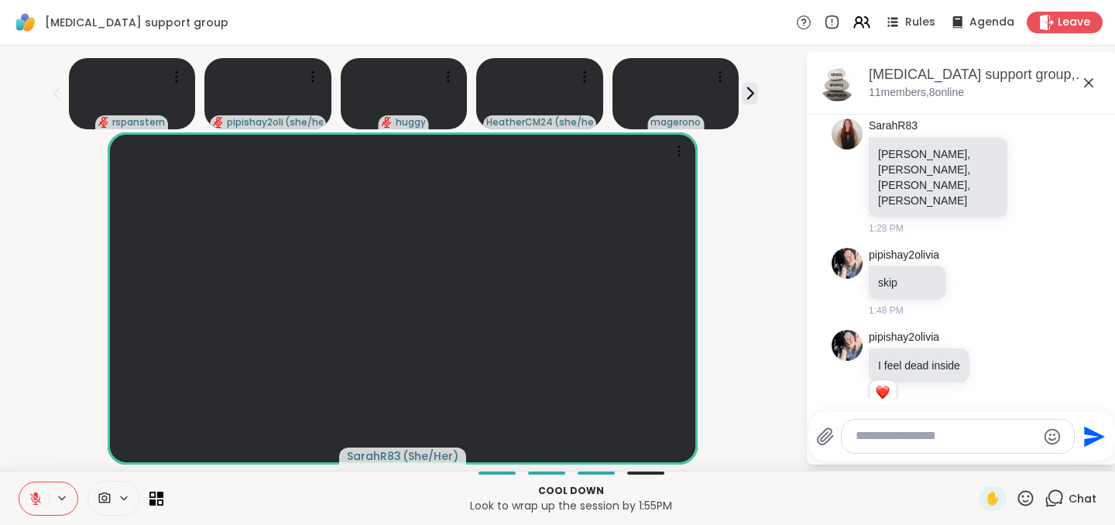
scroll to position [3392, 0]
